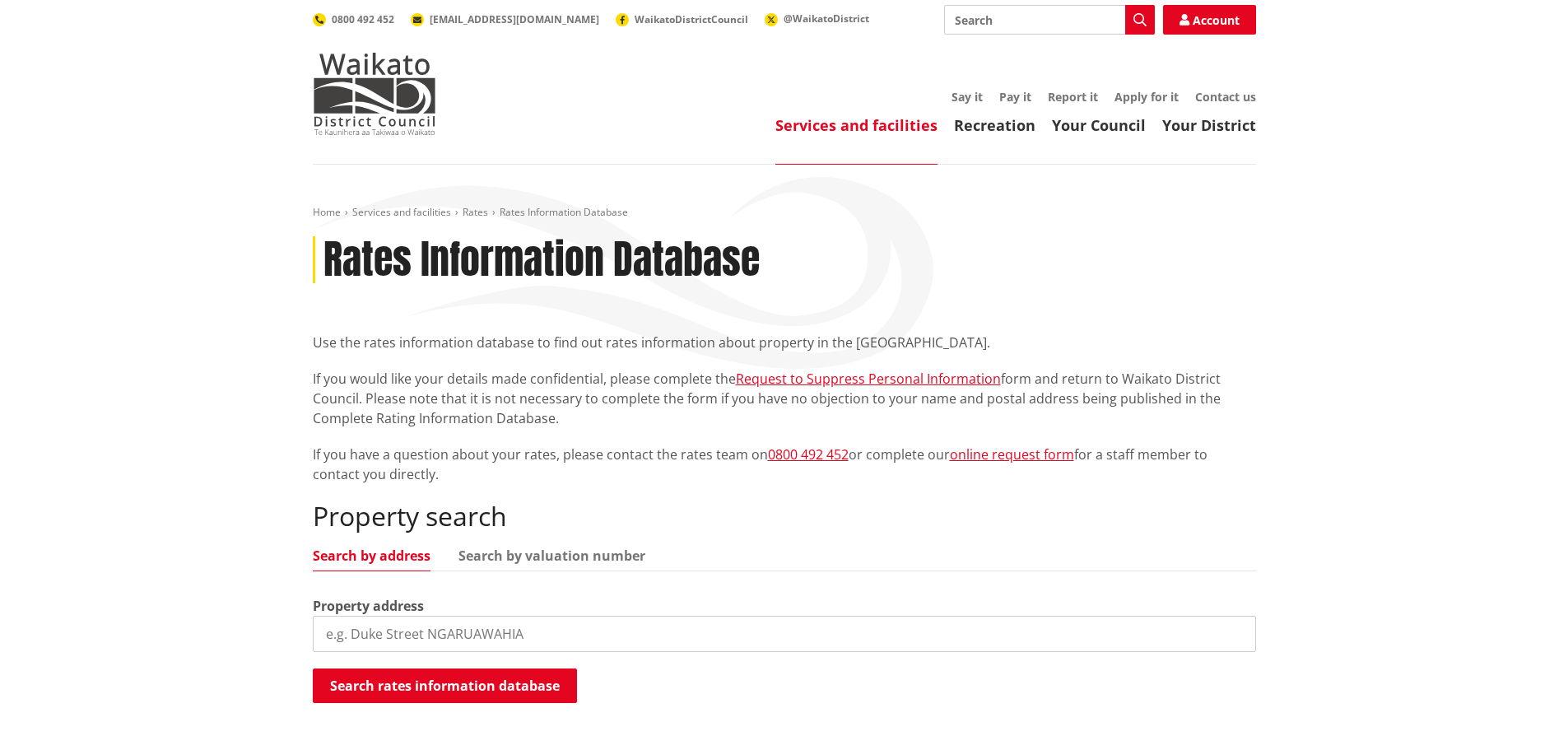
click at [477, 629] on input "search" at bounding box center [784, 634] width 943 height 36
type input "15b morepork"
click at [465, 686] on button "Search rates information database" at bounding box center [445, 686] width 264 height 34
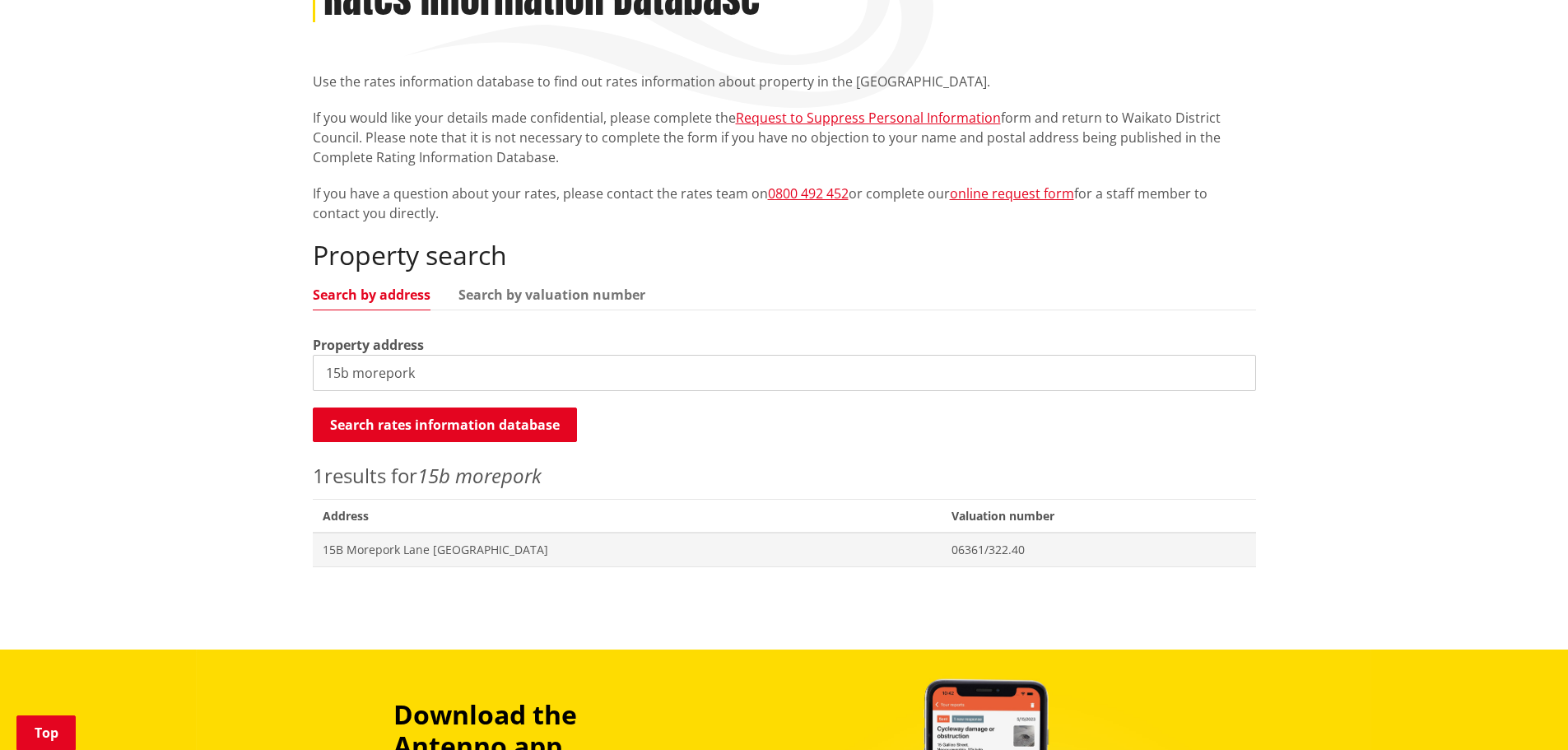
scroll to position [262, 0]
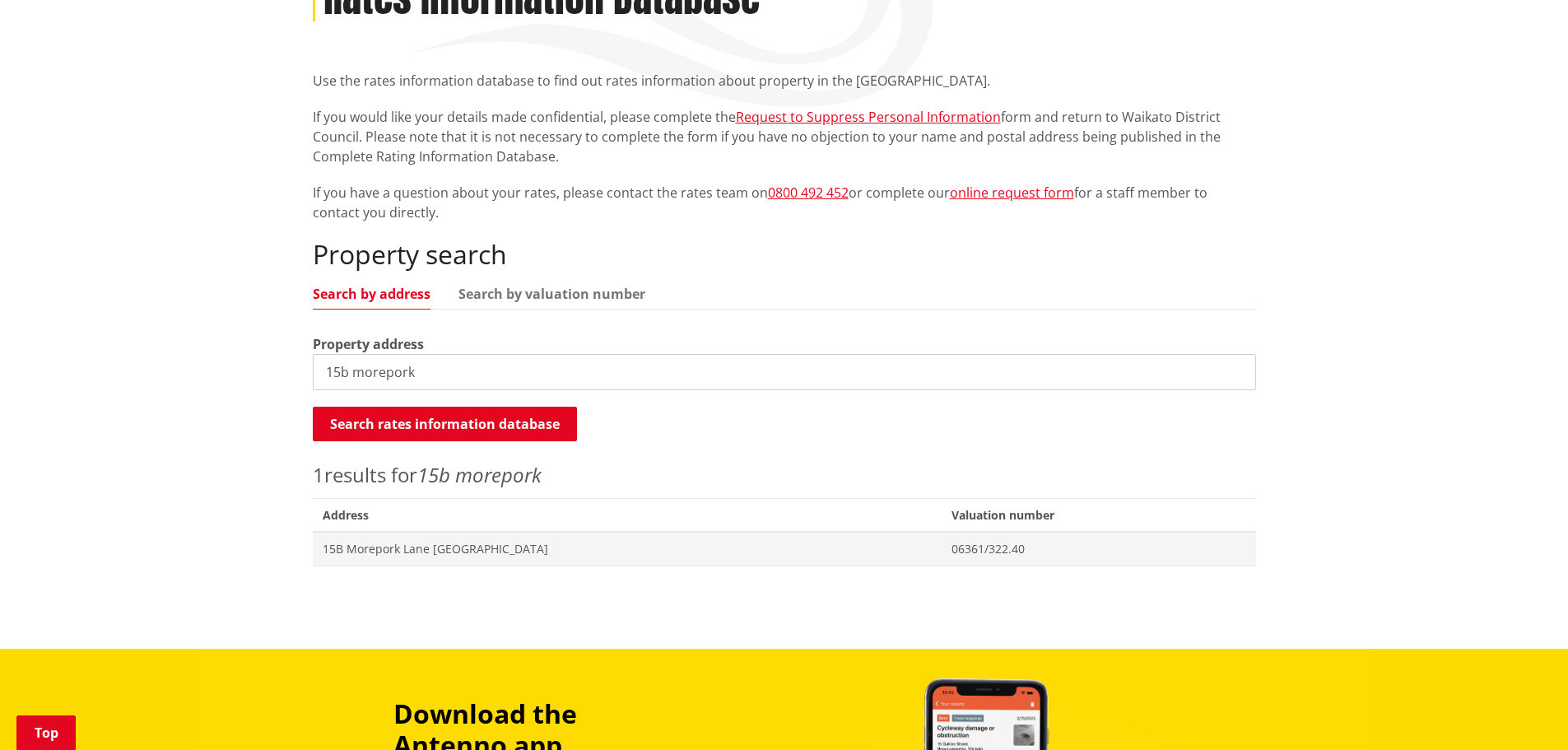
click at [426, 557] on span "15B Morepork Lane [GEOGRAPHIC_DATA]" at bounding box center [627, 549] width 610 height 16
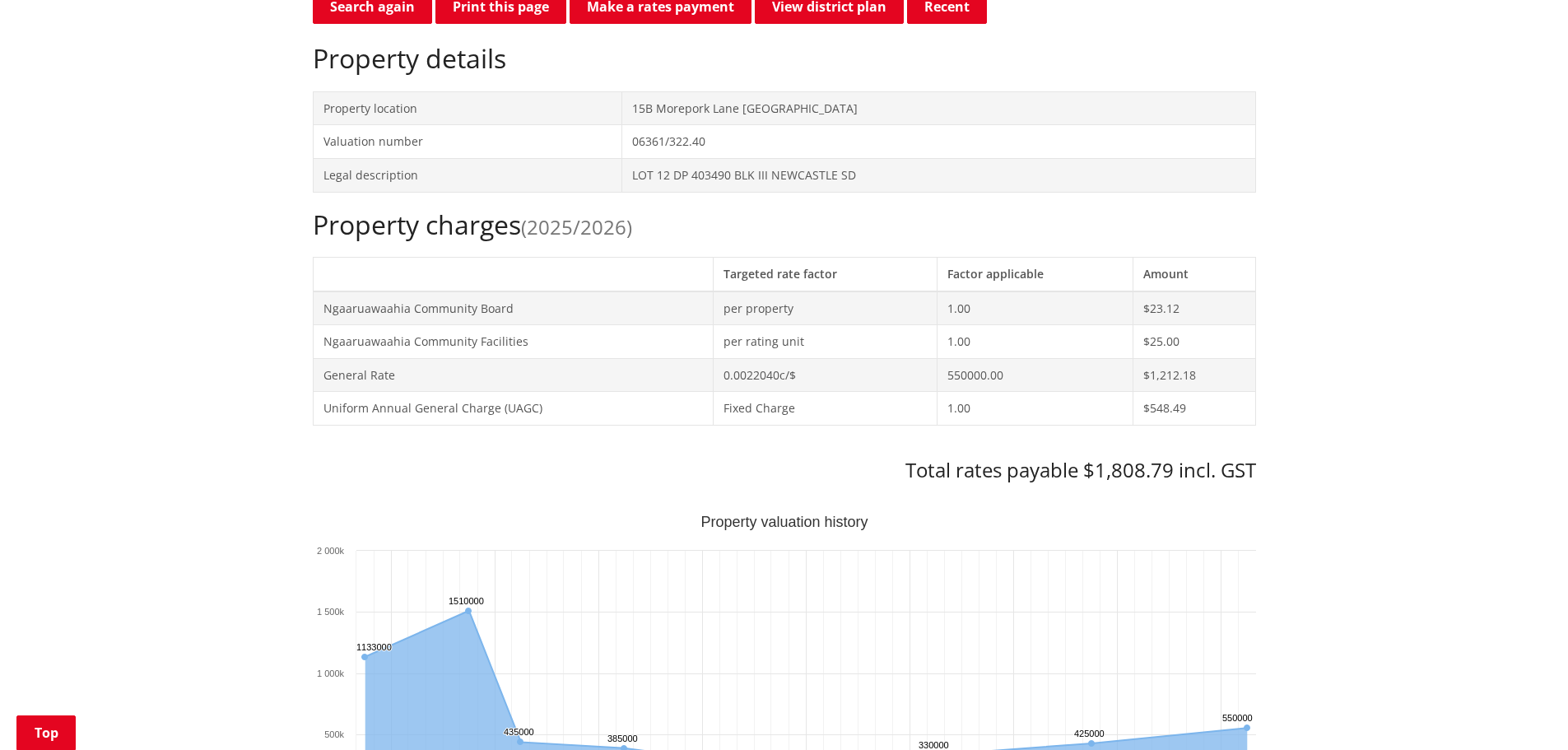
scroll to position [559, 0]
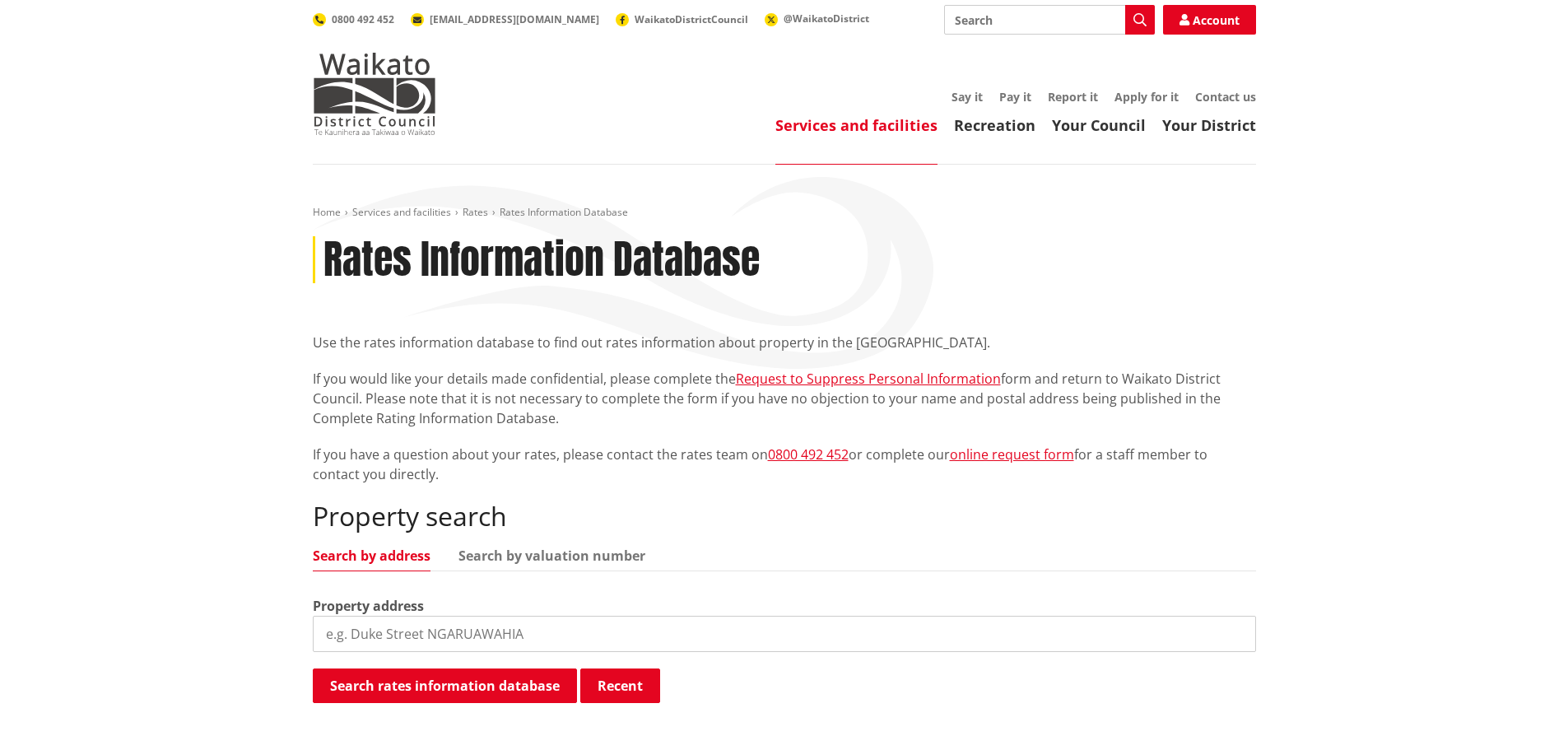
click at [407, 112] on img at bounding box center [374, 94] width 123 height 82
